Goal: Task Accomplishment & Management: Manage account settings

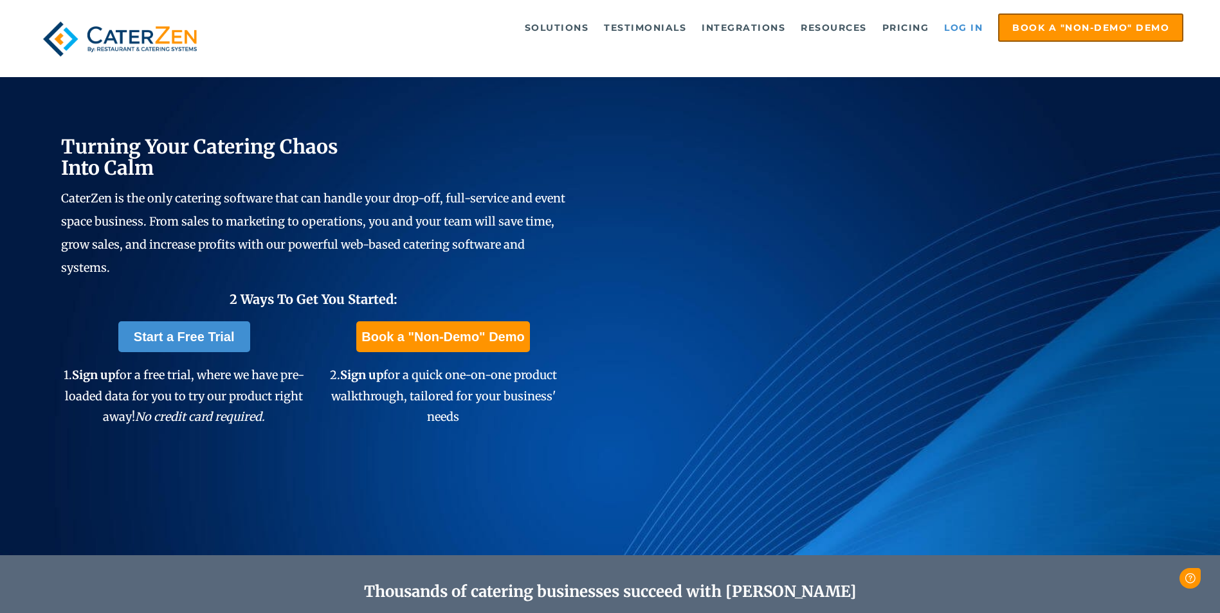
click at [965, 32] on link "Log in" at bounding box center [963, 28] width 51 height 26
click at [978, 33] on link "Log in" at bounding box center [963, 28] width 51 height 26
click at [962, 26] on link "Log in" at bounding box center [963, 28] width 51 height 26
click at [972, 23] on link "Log in" at bounding box center [963, 28] width 51 height 26
click at [968, 28] on link "Log in" at bounding box center [963, 28] width 51 height 26
